Goal: Task Accomplishment & Management: Complete application form

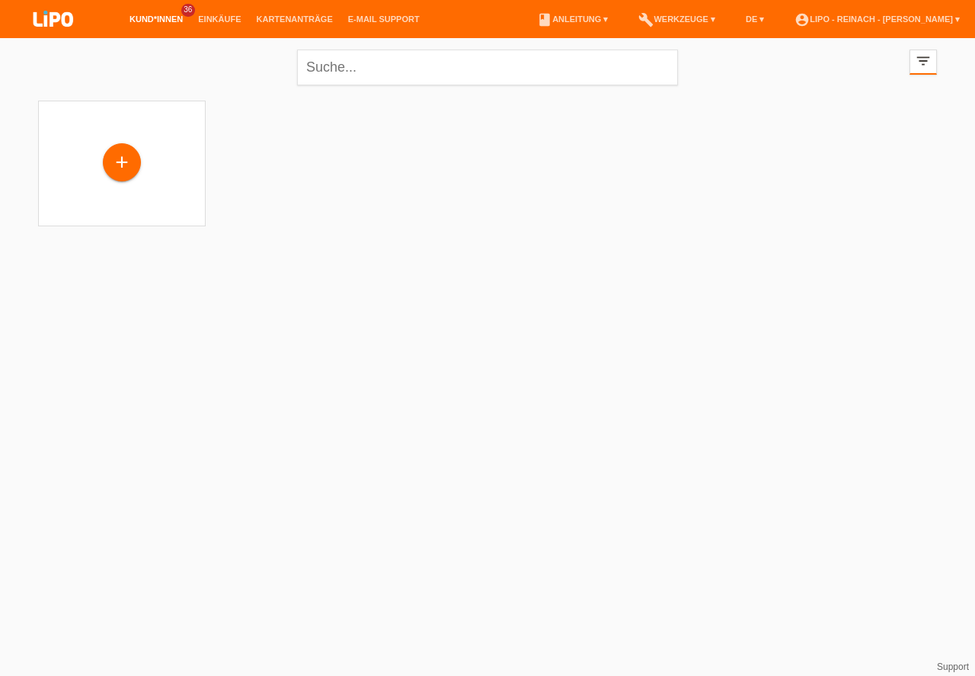
click at [121, 164] on div "+" at bounding box center [122, 162] width 37 height 26
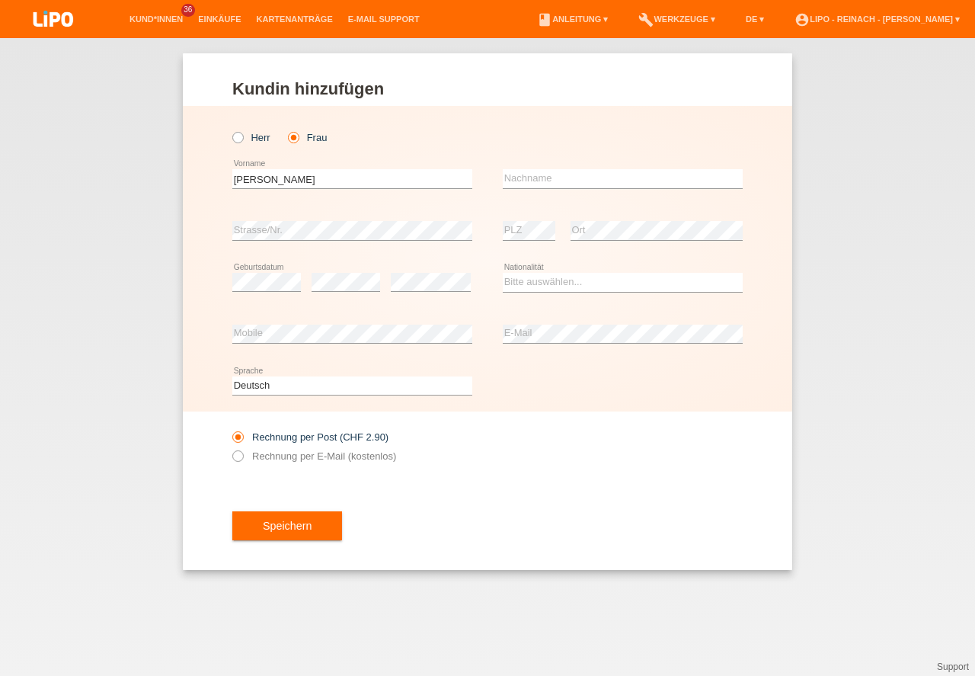
type input "Manuela"
click at [565, 184] on input "text" at bounding box center [623, 178] width 240 height 19
type input "Cartier"
click at [611, 278] on select "Bitte auswählen... Schweiz Deutschland Liechtenstein Österreich ------------ Af…" at bounding box center [623, 282] width 240 height 18
click at [539, 278] on select "Bitte auswählen... Schweiz Deutschland Liechtenstein Österreich ------------ Af…" at bounding box center [623, 282] width 240 height 18
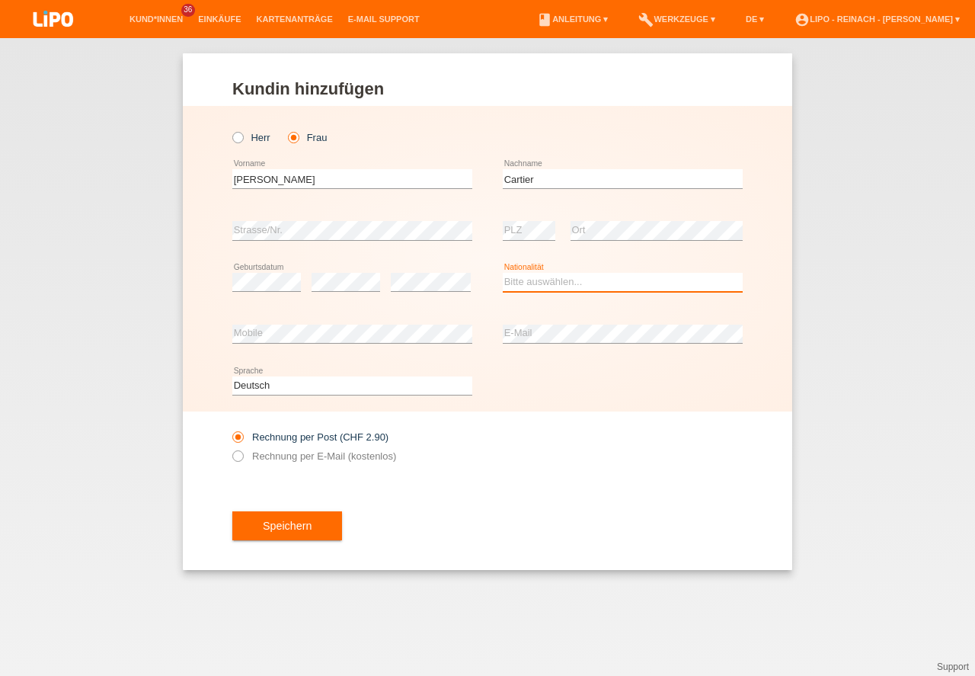
select select "CH"
click at [0, 0] on option "Schweiz" at bounding box center [0, 0] width 0 height 0
click at [230, 448] on icon at bounding box center [230, 448] width 0 height 0
click at [238, 457] on input "Rechnung per E-Mail (kostenlos)" at bounding box center [237, 459] width 10 height 19
radio input "true"
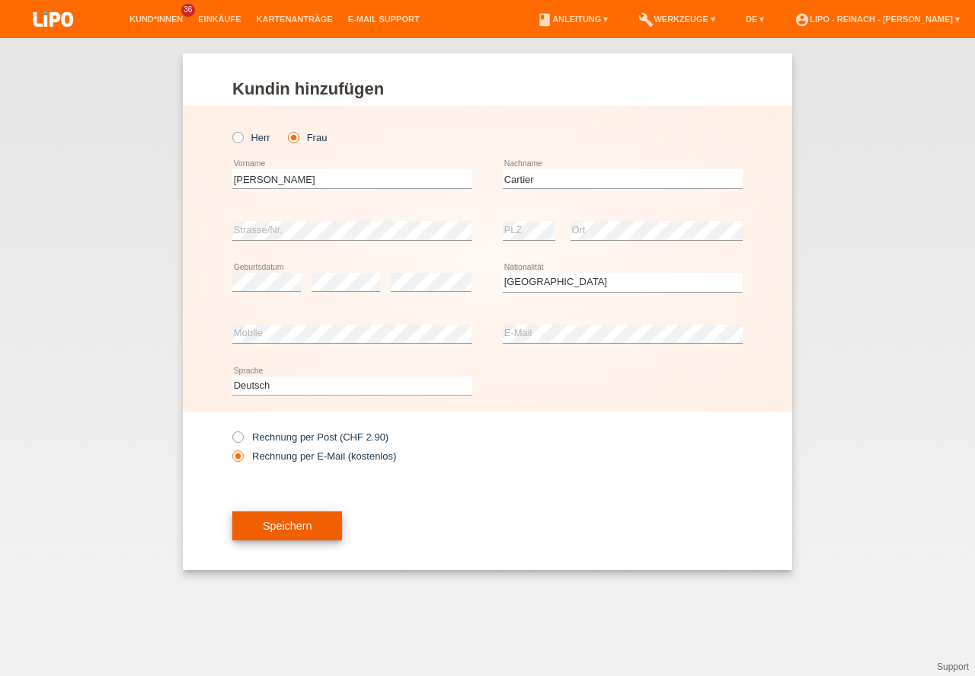
click at [318, 527] on button "Speichern" at bounding box center [287, 525] width 110 height 29
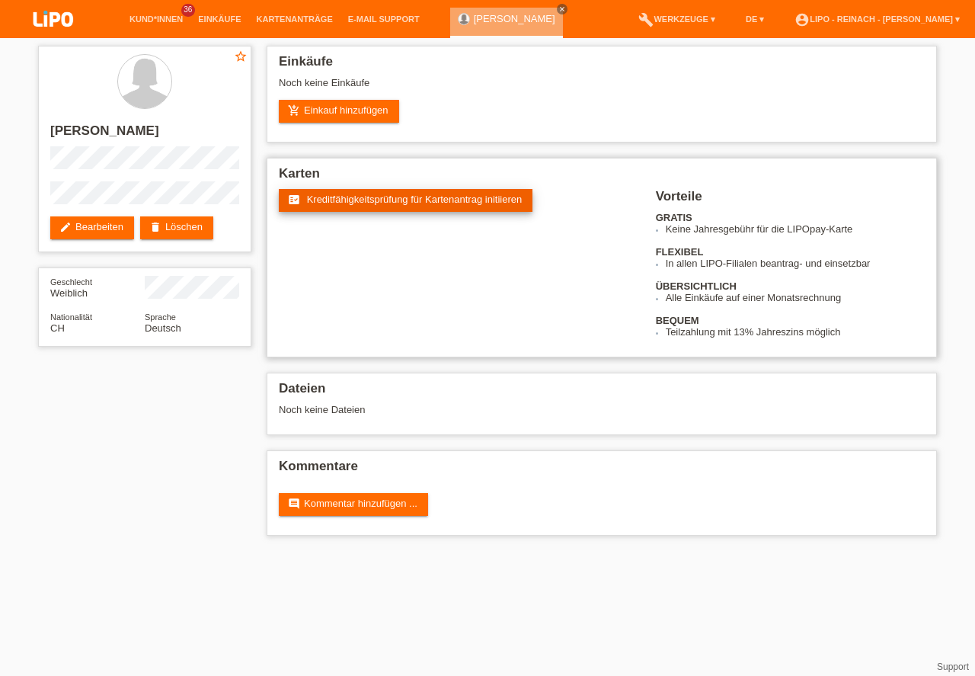
click at [380, 200] on span "Kreditfähigkeitsprüfung für Kartenantrag initiieren" at bounding box center [415, 198] width 216 height 11
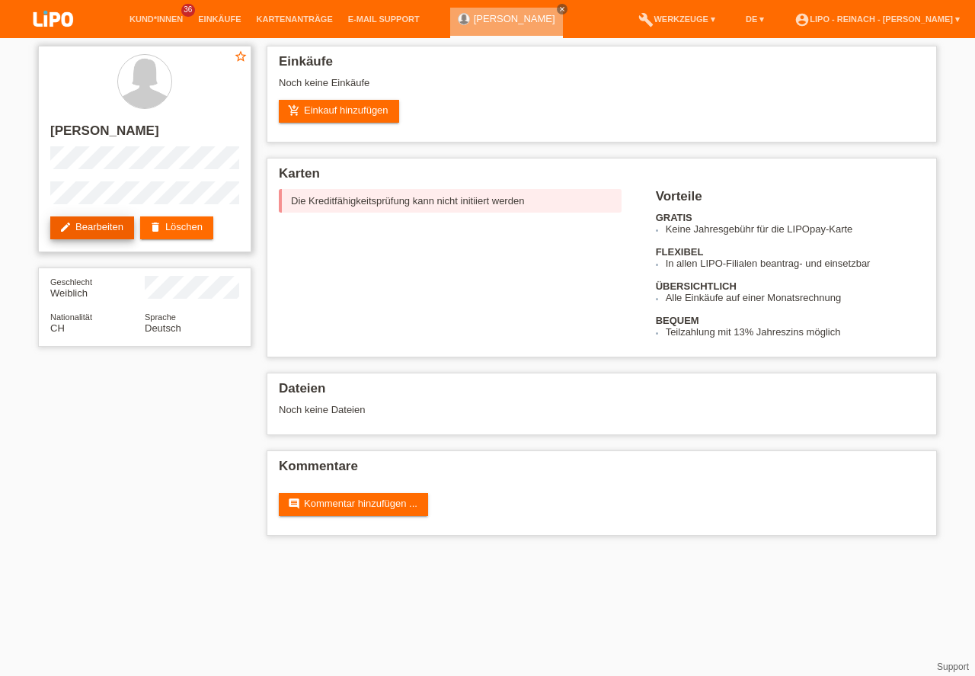
click at [106, 232] on link "edit Bearbeiten" at bounding box center [92, 227] width 84 height 23
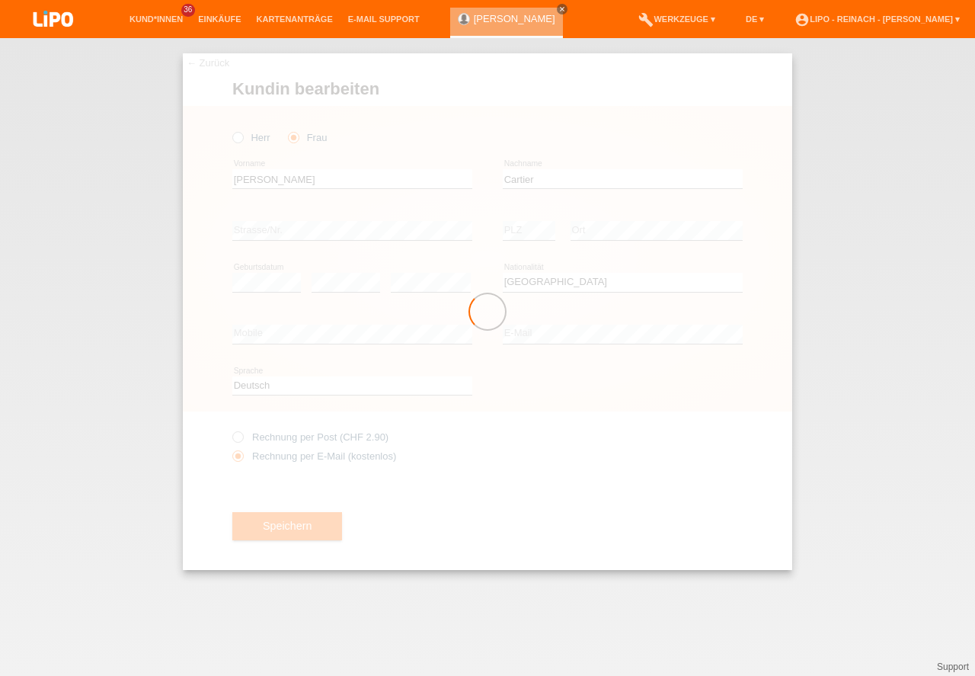
select select "CH"
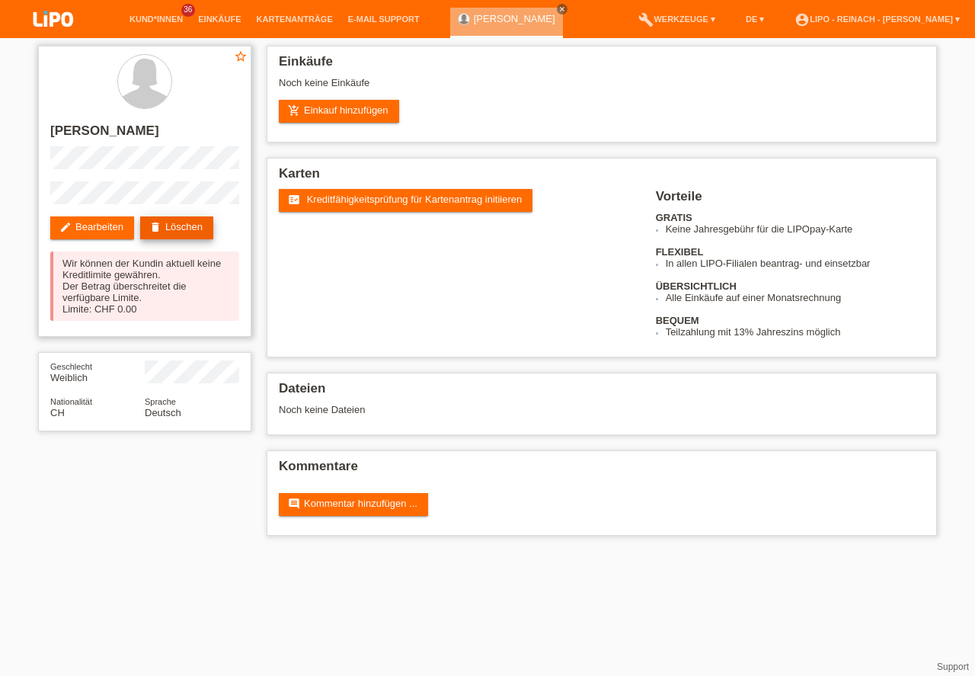
click at [174, 222] on link "delete Löschen" at bounding box center [176, 227] width 73 height 23
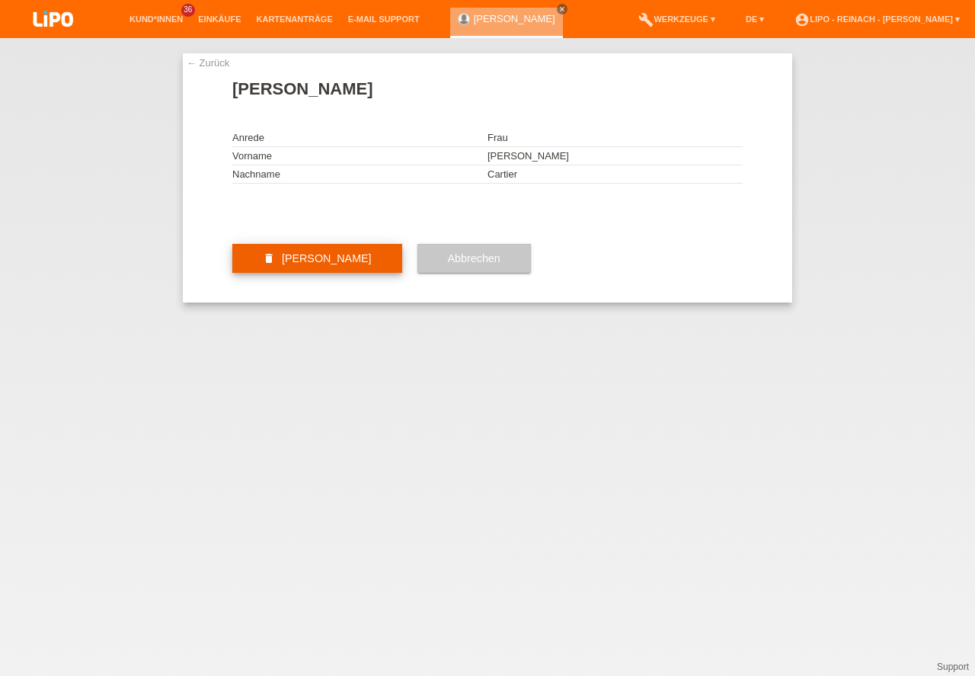
click at [309, 273] on button "delete Kundin löschen" at bounding box center [317, 258] width 170 height 29
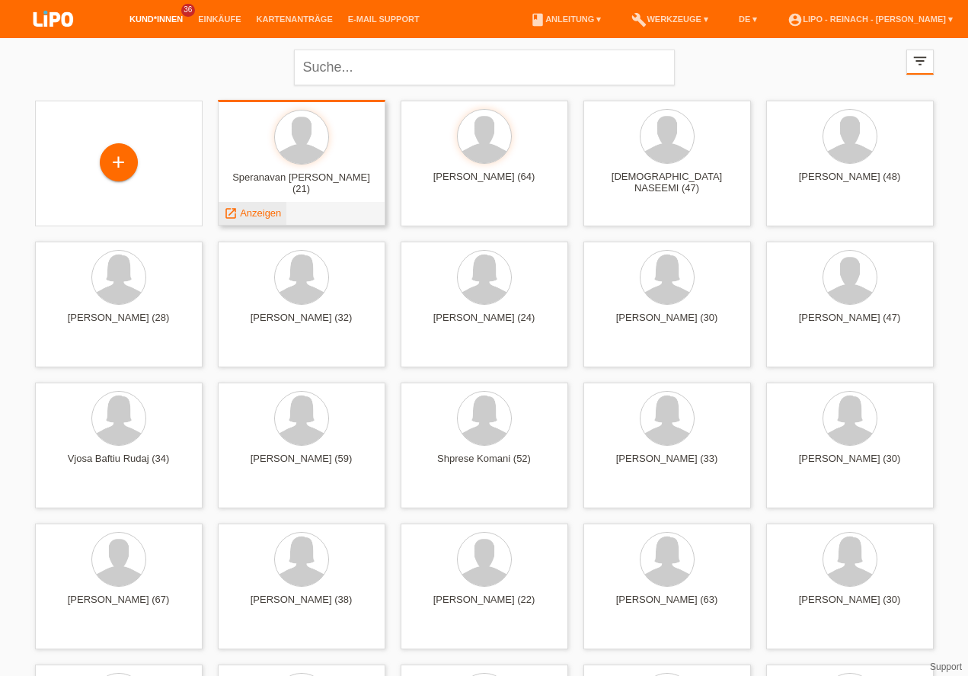
click at [257, 214] on span "Anzeigen" at bounding box center [260, 212] width 41 height 11
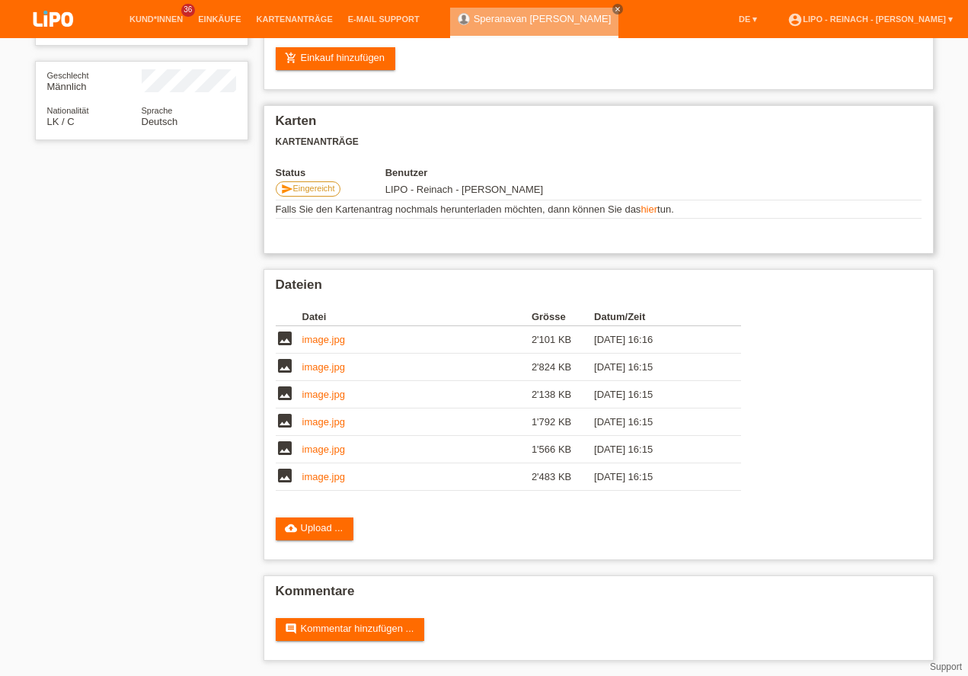
scroll to position [33, 0]
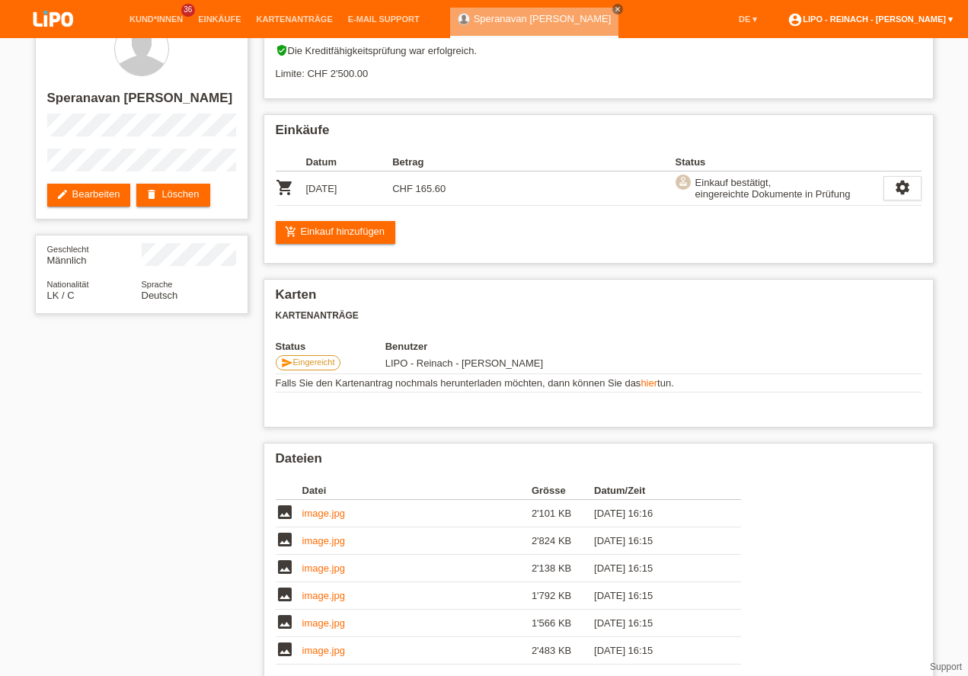
click at [880, 16] on link "account_circle LIPO - Reinach - [PERSON_NAME] ▾" at bounding box center [870, 18] width 181 height 9
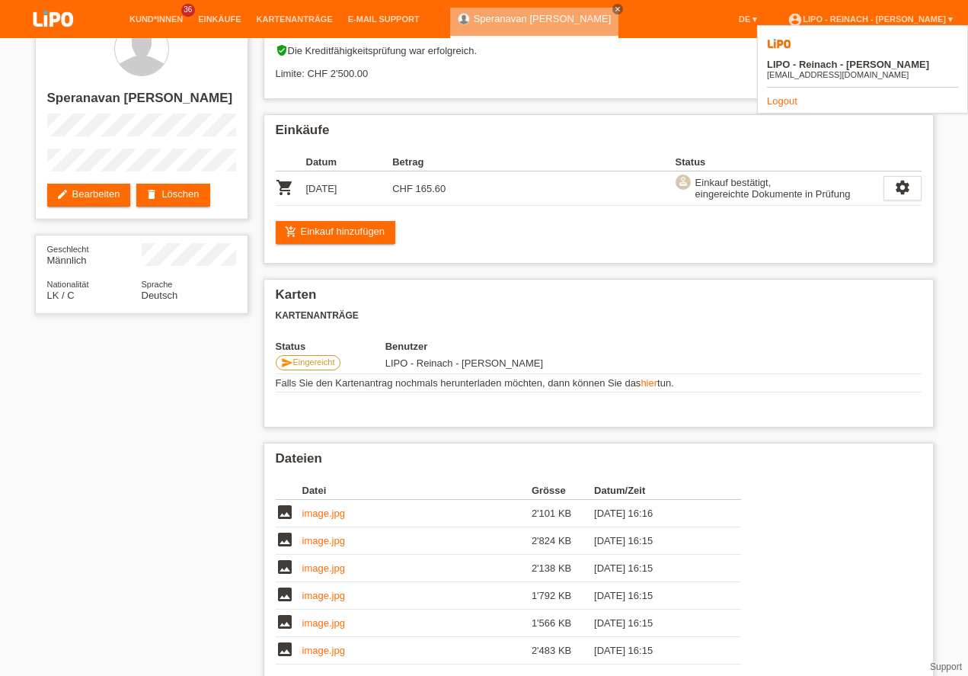
click at [779, 95] on link "Logout" at bounding box center [782, 100] width 30 height 11
